Goal: Find specific page/section: Find specific page/section

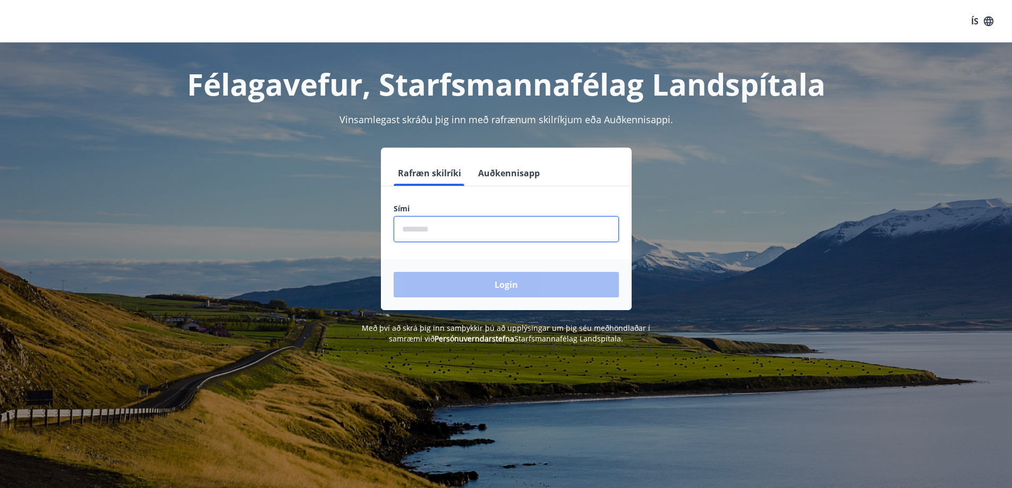
click at [409, 228] on input "phone" at bounding box center [506, 229] width 225 height 26
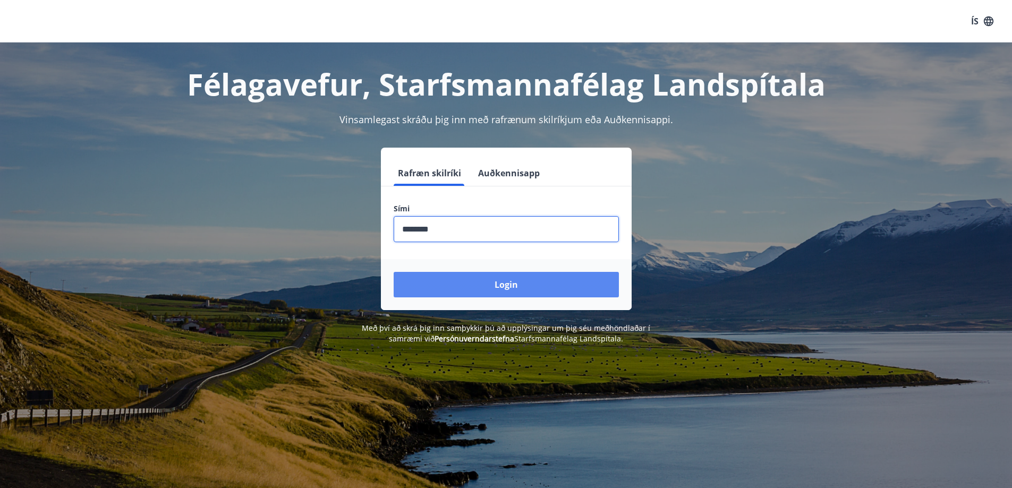
type input "********"
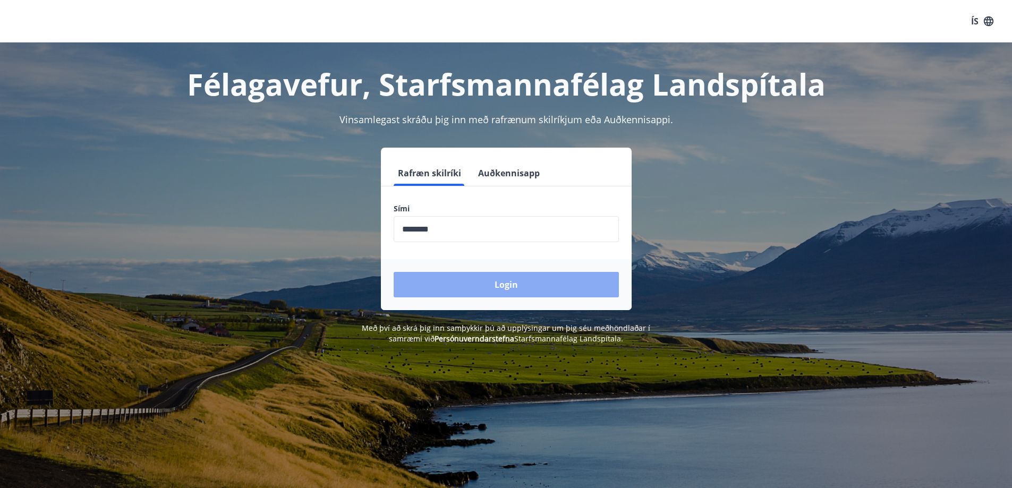
click at [431, 283] on button "Login" at bounding box center [506, 285] width 225 height 26
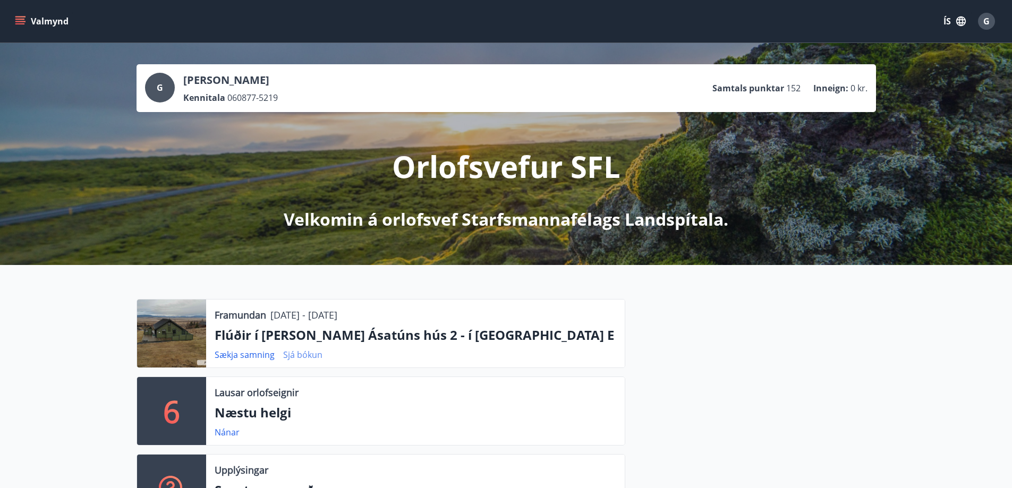
click at [293, 353] on link "Sjá bókun" at bounding box center [302, 355] width 39 height 12
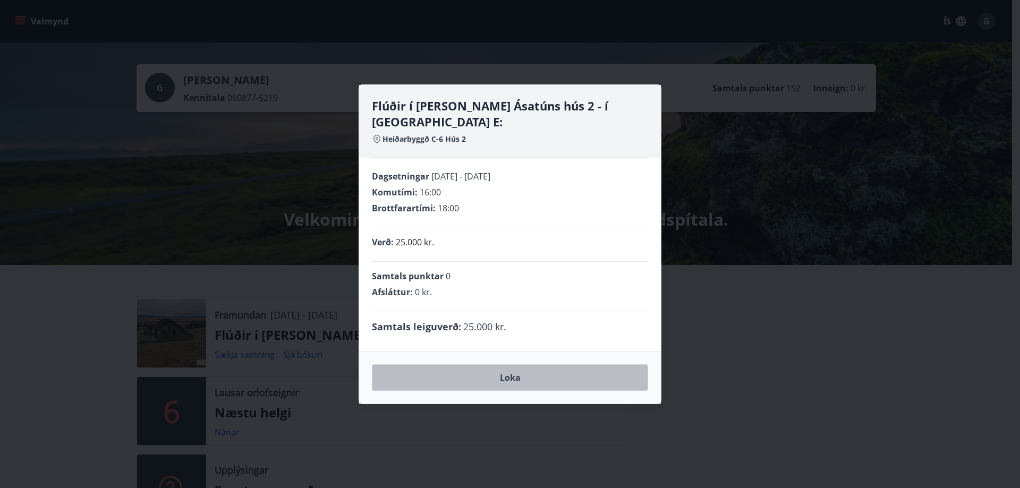
click at [511, 368] on button "Loka" at bounding box center [510, 378] width 276 height 27
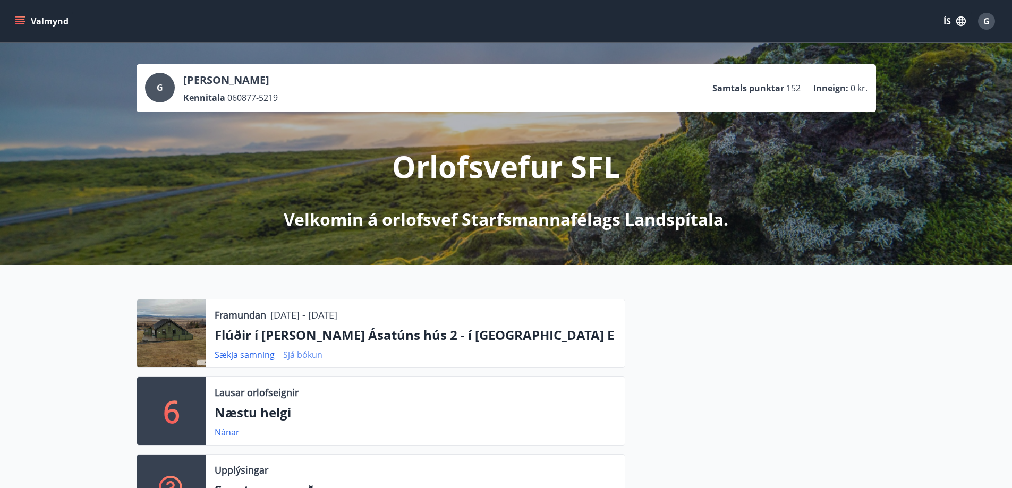
click at [292, 354] on link "Sjá bókun" at bounding box center [302, 355] width 39 height 12
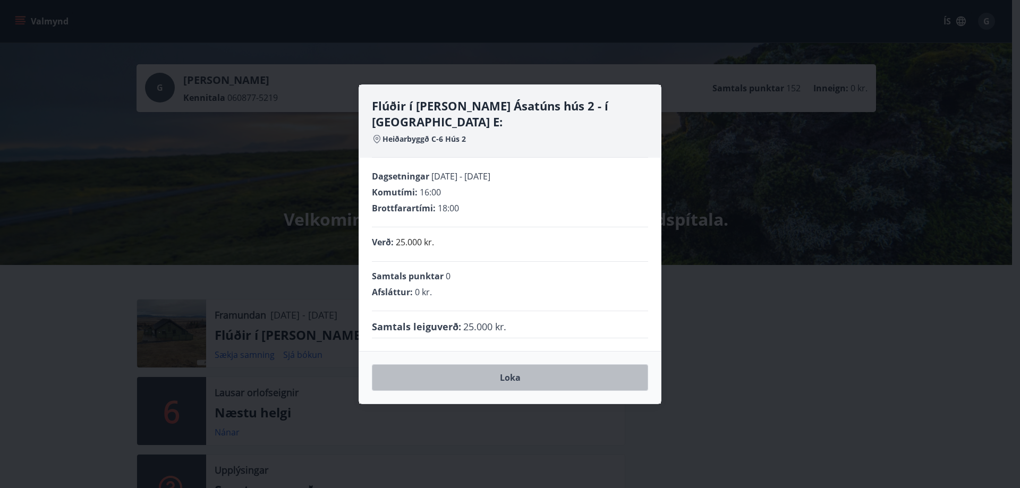
click at [508, 367] on button "Loka" at bounding box center [510, 378] width 276 height 27
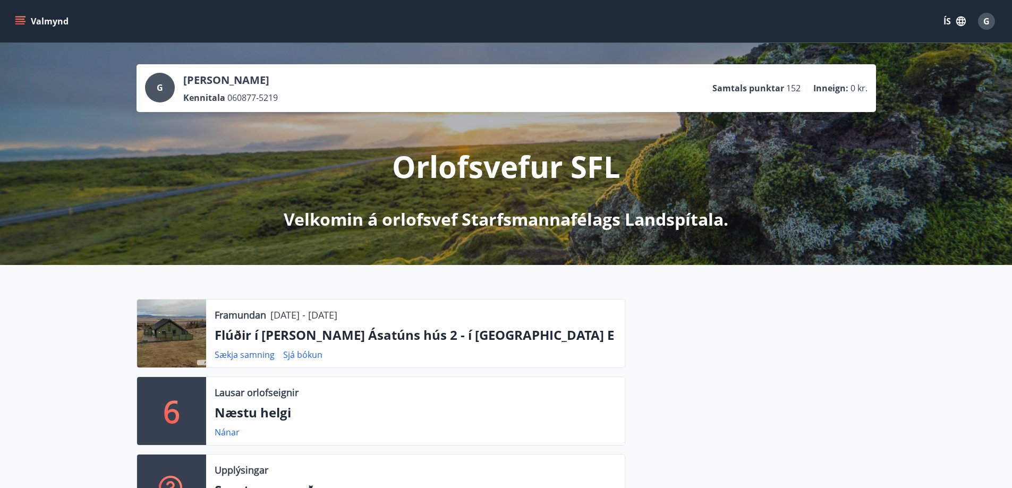
click at [17, 22] on icon "menu" at bounding box center [20, 21] width 11 height 11
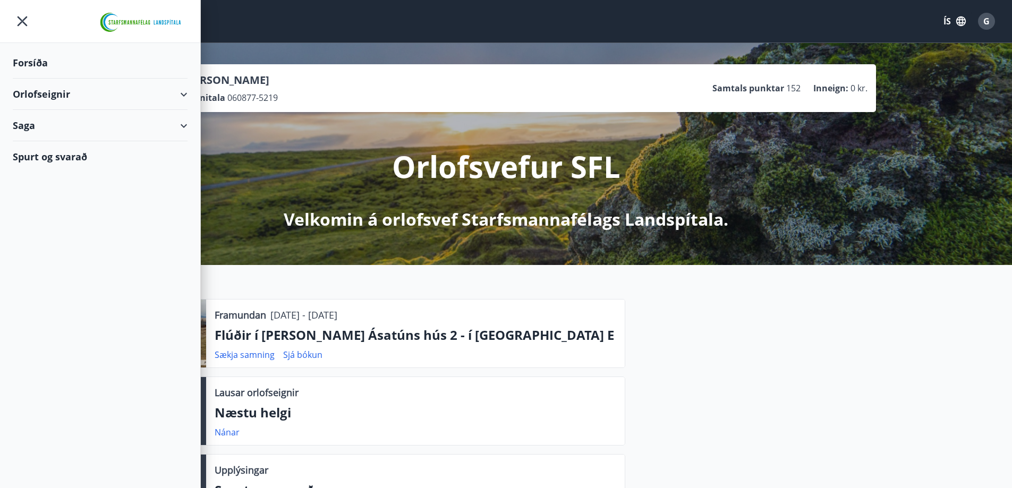
click at [29, 94] on div "Orlofseignir" at bounding box center [100, 94] width 175 height 31
click at [38, 119] on div "Framboð" at bounding box center [100, 121] width 158 height 22
